Goal: Entertainment & Leisure: Consume media (video, audio)

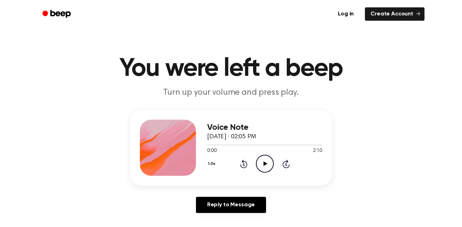
click at [270, 170] on circle at bounding box center [264, 163] width 17 height 17
click at [262, 168] on icon "Pause Audio" at bounding box center [265, 164] width 18 height 18
click at [263, 162] on icon at bounding box center [265, 163] width 4 height 5
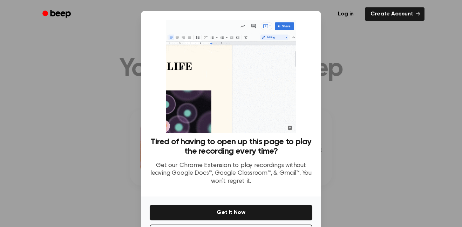
scroll to position [28, 0]
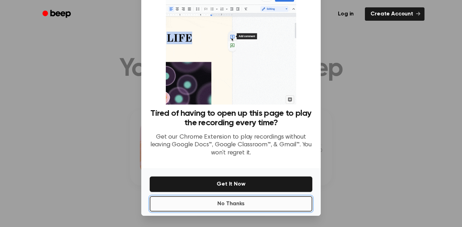
click at [256, 203] on button "No Thanks" at bounding box center [231, 203] width 163 height 15
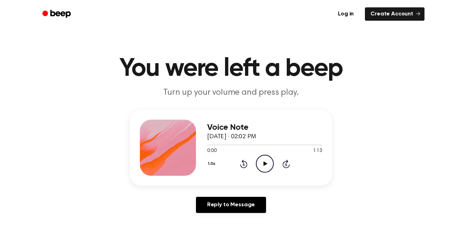
click at [268, 163] on icon "Play Audio" at bounding box center [265, 164] width 18 height 18
click at [279, 145] on div at bounding box center [264, 145] width 115 height 6
click at [266, 167] on icon "Play Audio" at bounding box center [265, 164] width 18 height 18
click at [266, 167] on icon "Pause Audio" at bounding box center [265, 164] width 18 height 18
click at [262, 166] on icon "Play Audio" at bounding box center [265, 164] width 18 height 18
